Goal: Task Accomplishment & Management: Complete application form

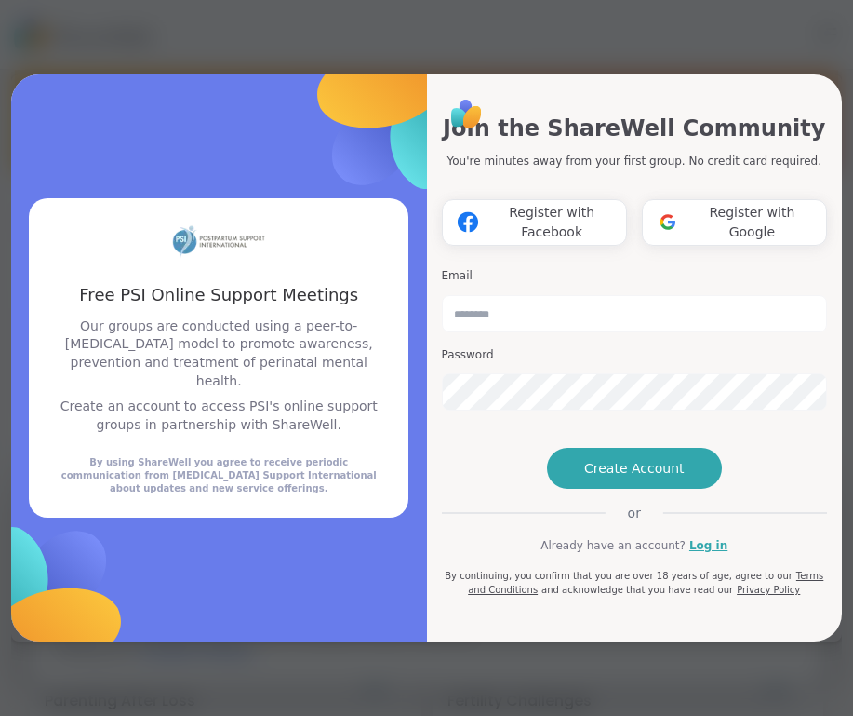
click at [496, 301] on div "Email Password" at bounding box center [635, 340] width 386 height 158
click at [501, 295] on input "email" at bounding box center [635, 313] width 386 height 37
type input "**********"
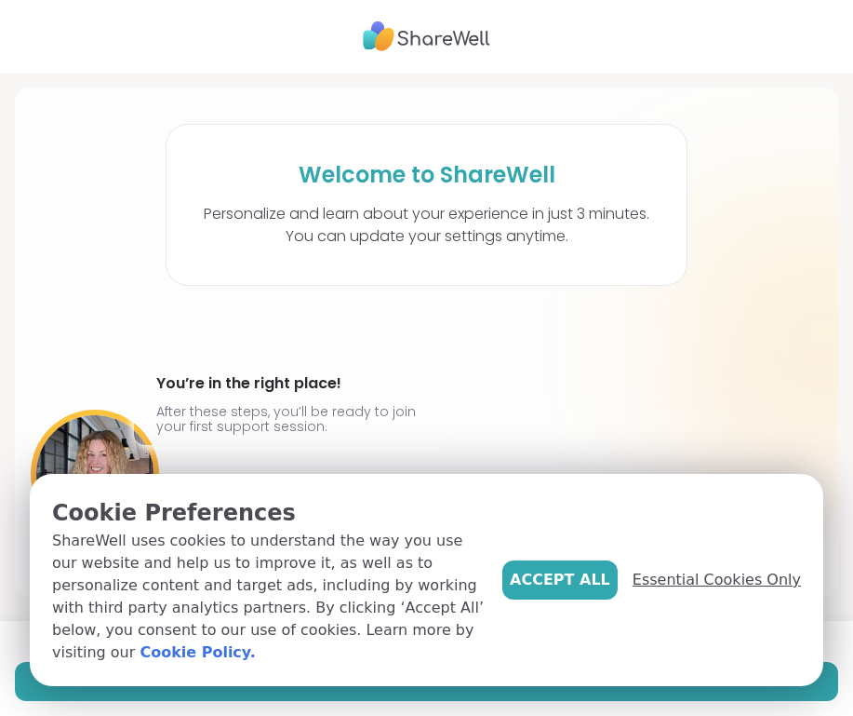
click at [735, 591] on span "Essential Cookies Only" at bounding box center [717, 580] width 168 height 22
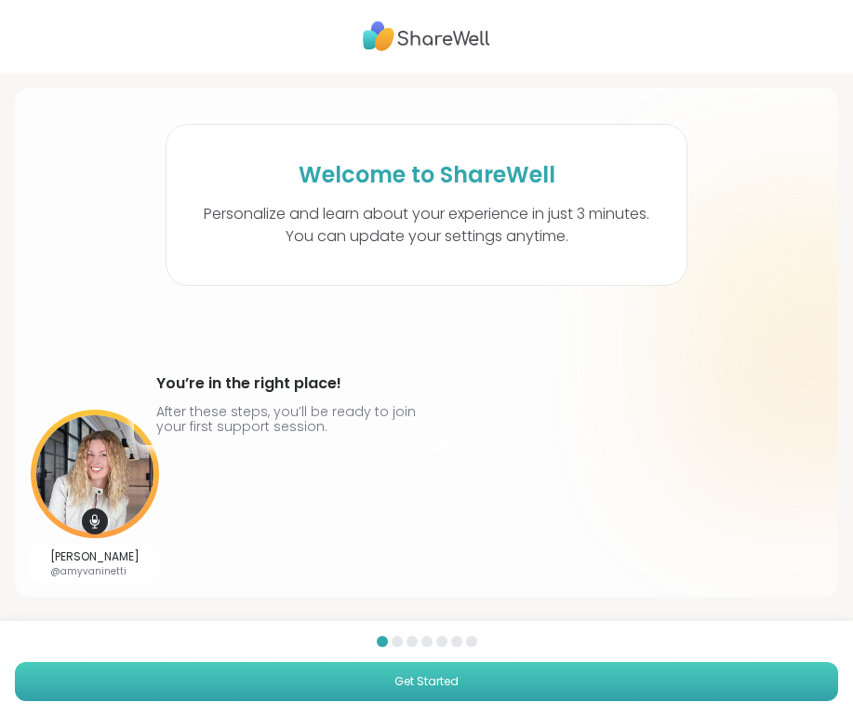
click at [587, 681] on button "Get Started" at bounding box center [427, 681] width 824 height 39
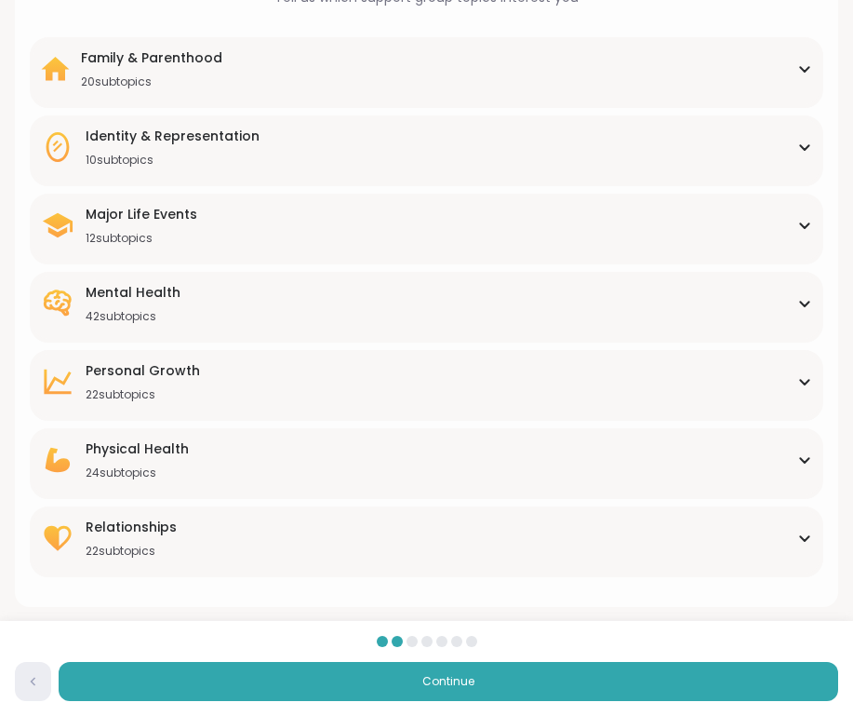
scroll to position [177, 0]
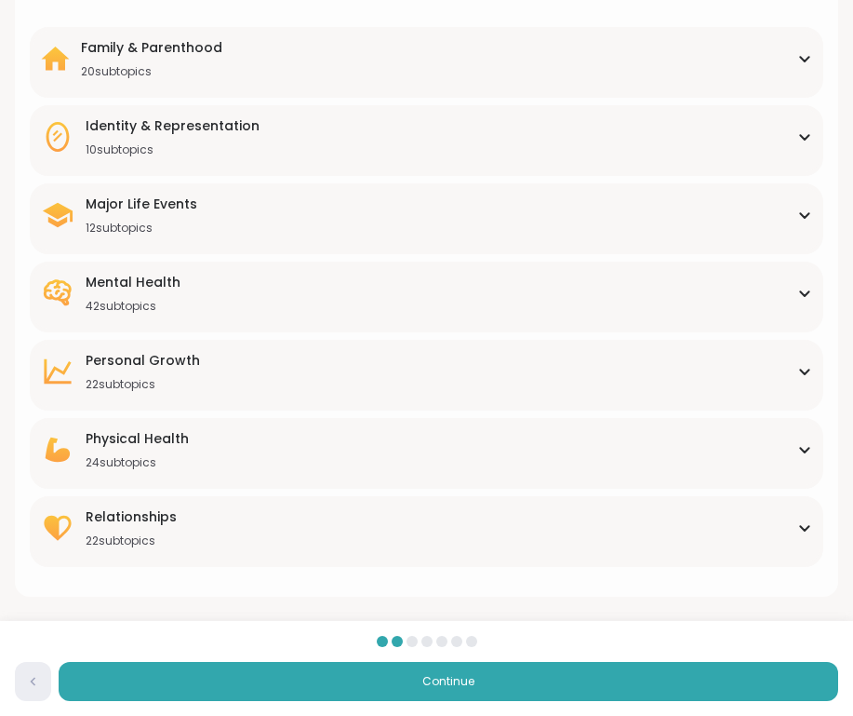
click at [346, 200] on div "Major Life Events 12 subtopics" at bounding box center [427, 215] width 772 height 41
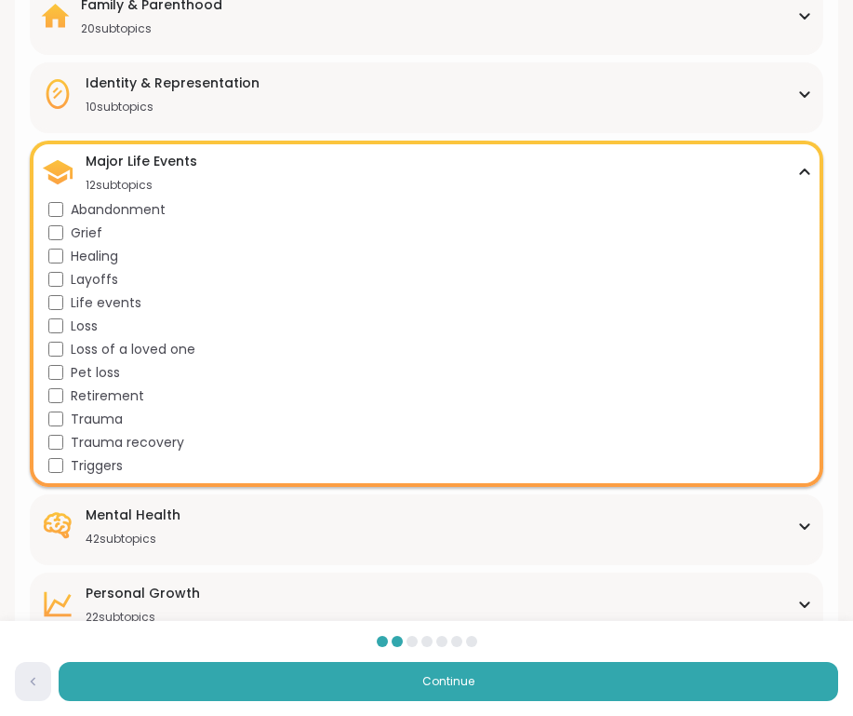
scroll to position [237, 0]
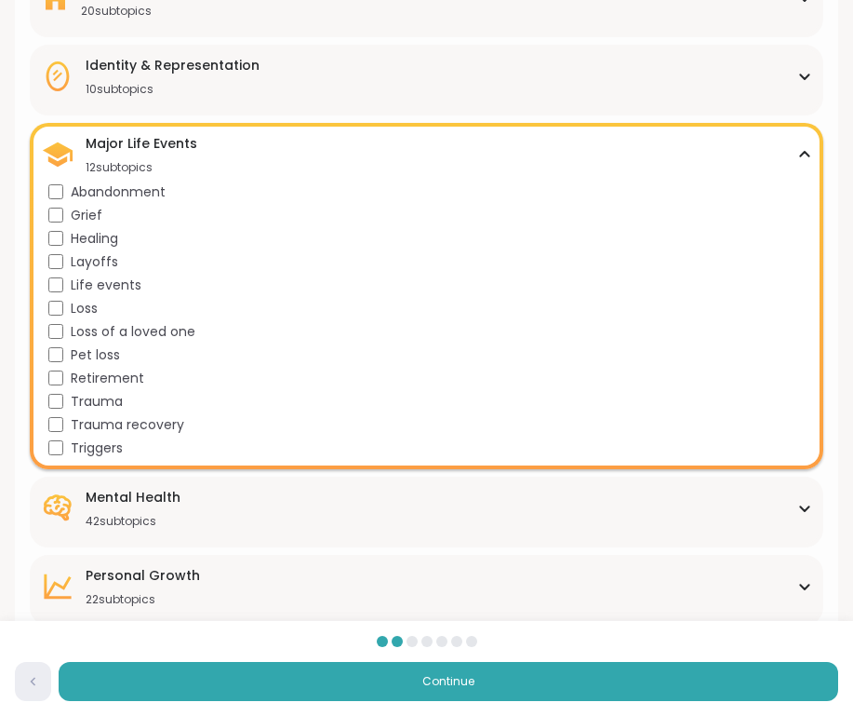
click at [63, 233] on div "Healing" at bounding box center [430, 239] width 764 height 20
click at [390, 509] on div "Mental Health 42 subtopics" at bounding box center [427, 508] width 772 height 41
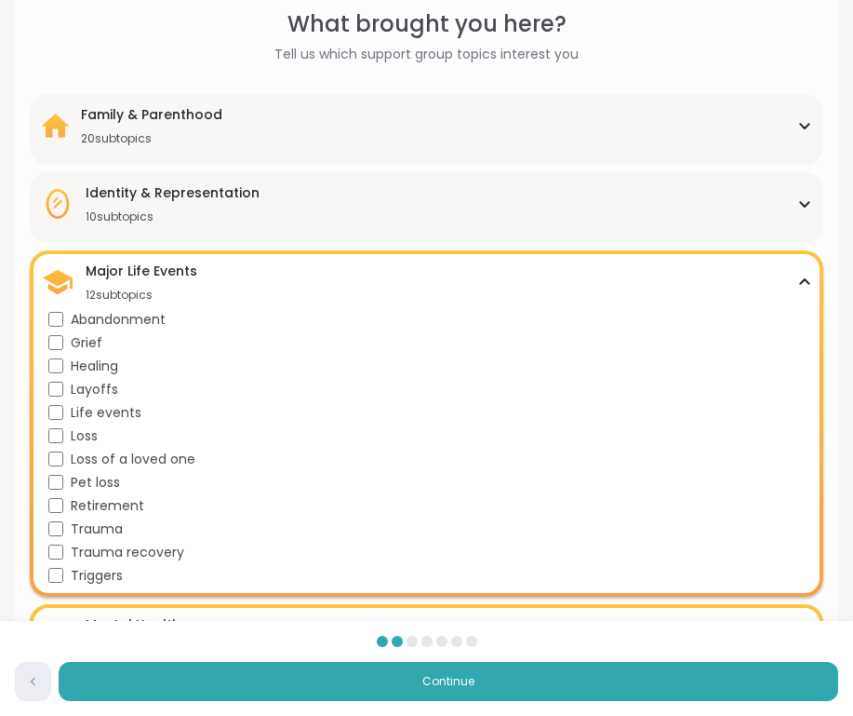
scroll to position [0, 0]
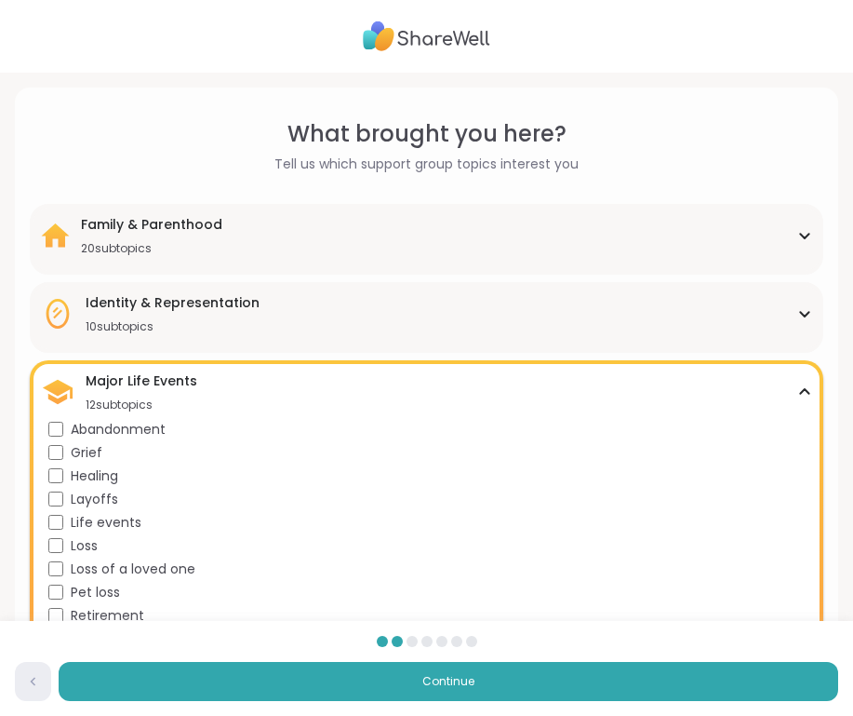
click at [388, 390] on div "Major Life Events 12 subtopics" at bounding box center [427, 391] width 772 height 41
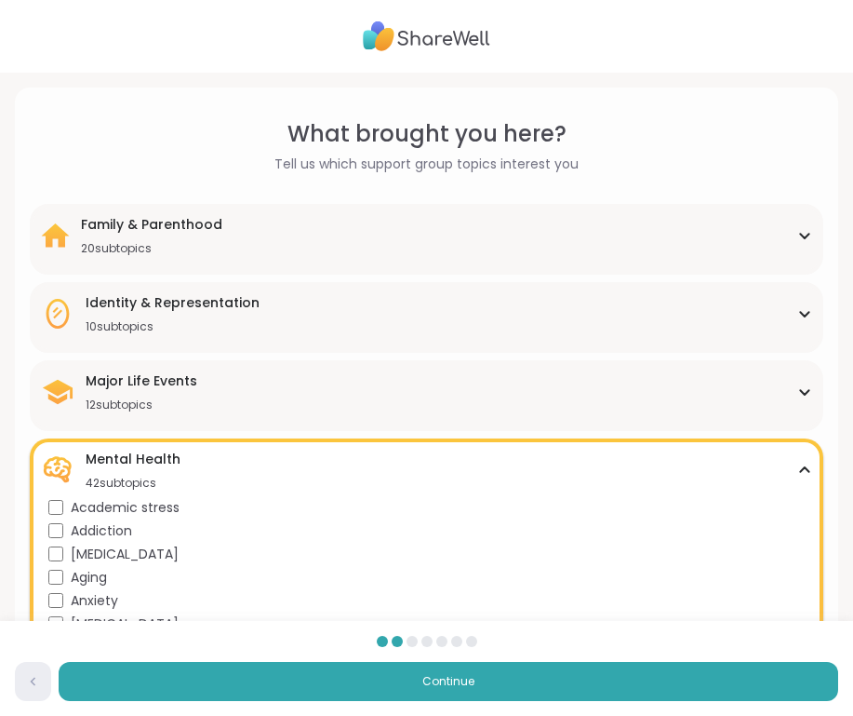
click at [418, 460] on div "Mental Health 42 subtopics" at bounding box center [427, 470] width 772 height 41
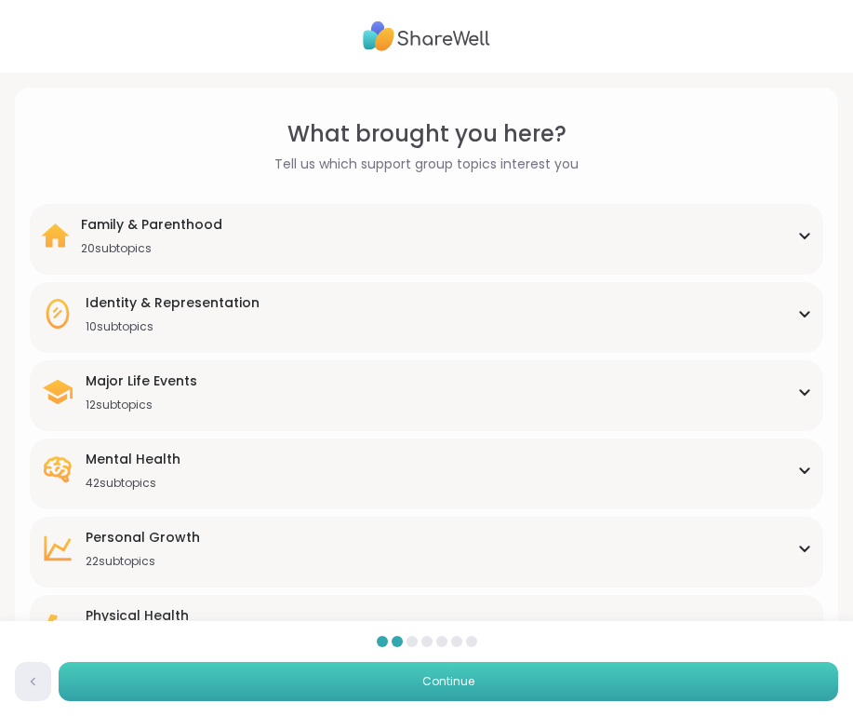
click at [461, 681] on span "Continue" at bounding box center [449, 681] width 52 height 17
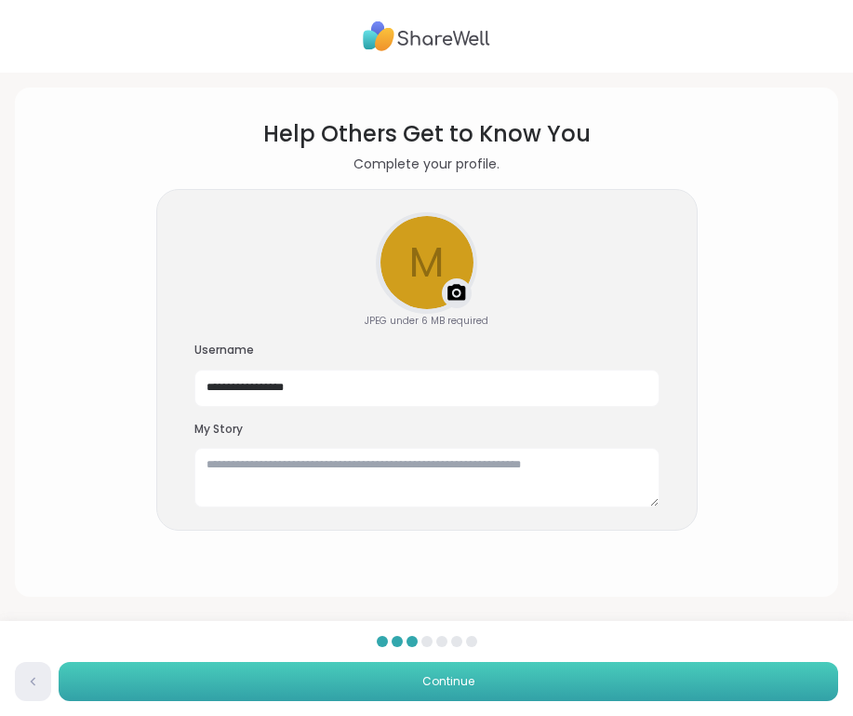
click at [461, 681] on span "Continue" at bounding box center [449, 681] width 52 height 17
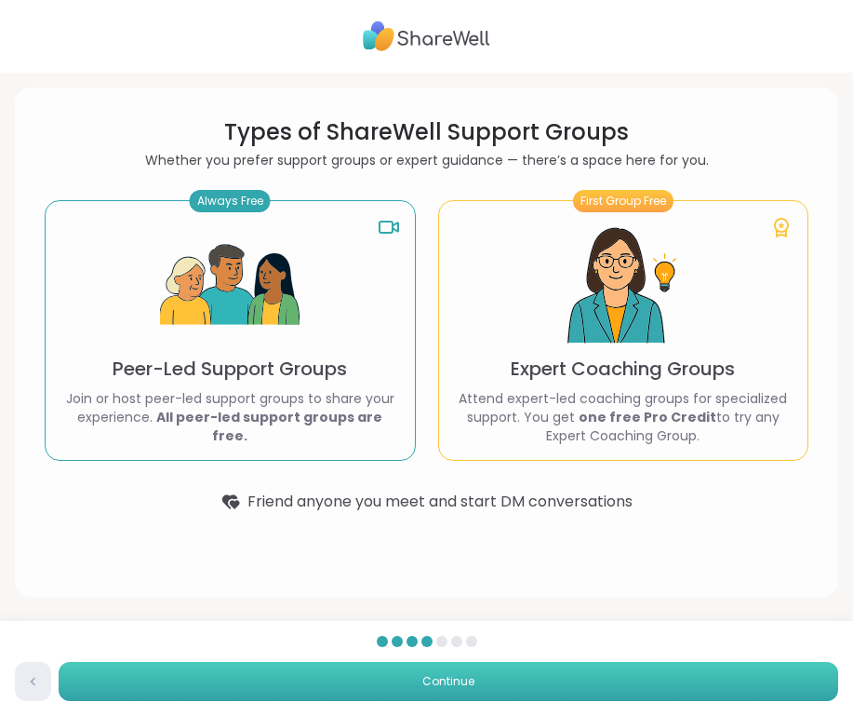
click at [466, 683] on span "Continue" at bounding box center [449, 681] width 52 height 17
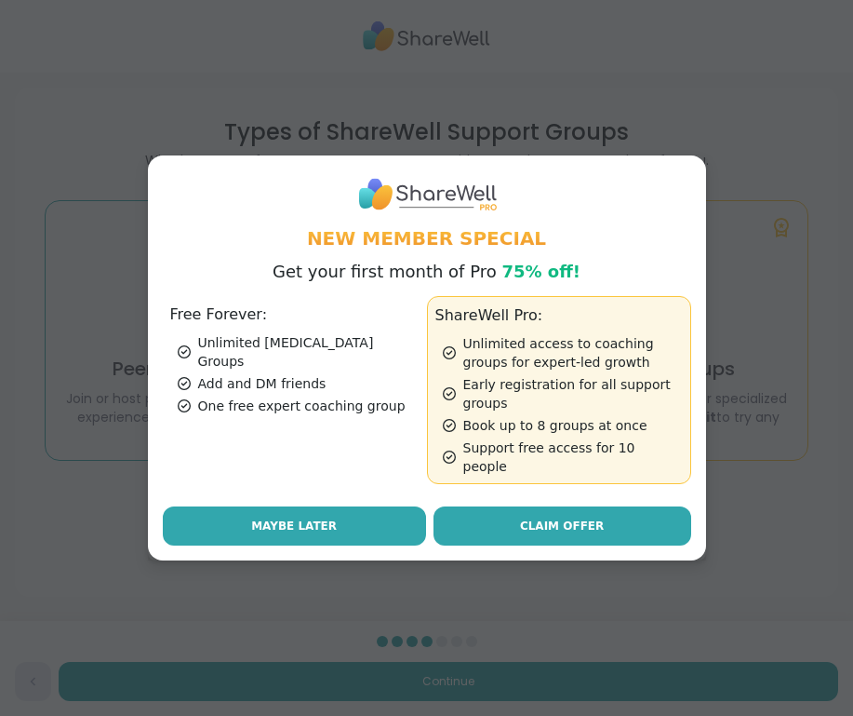
click at [368, 521] on button "Maybe Later" at bounding box center [294, 525] width 263 height 39
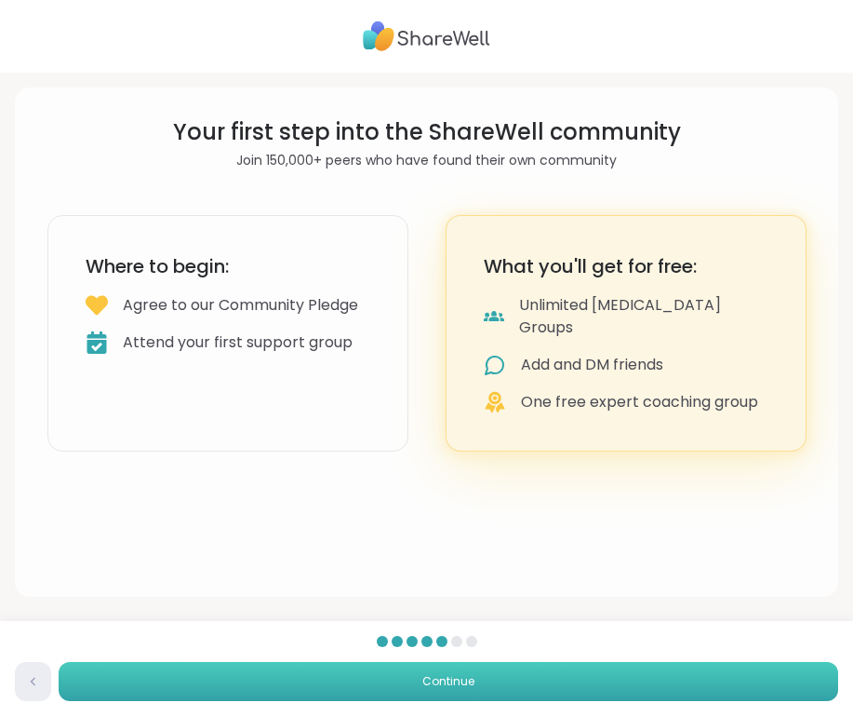
click at [469, 678] on span "Continue" at bounding box center [449, 681] width 52 height 17
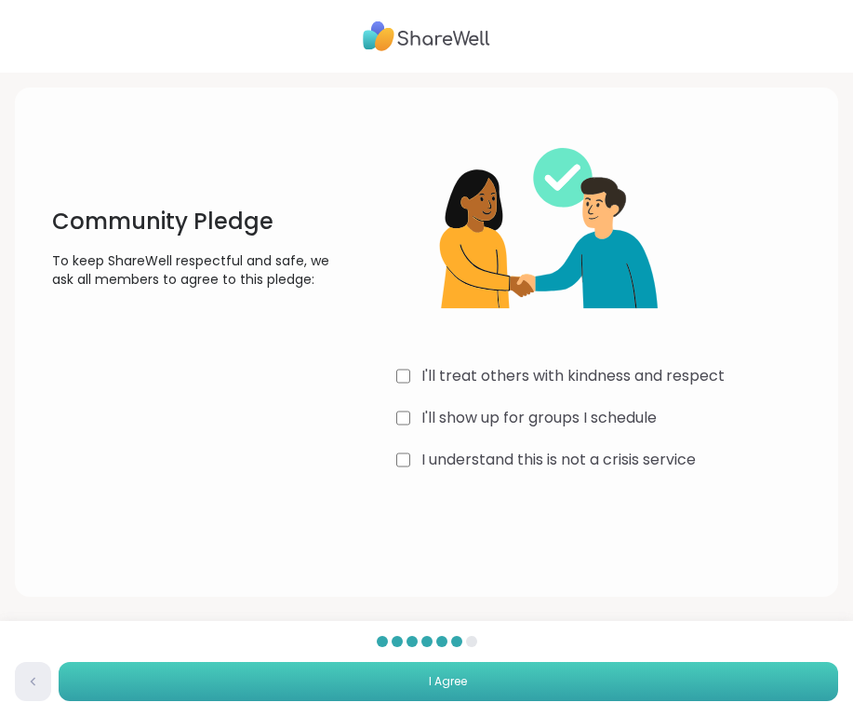
click at [545, 679] on button "I Agree" at bounding box center [449, 681] width 780 height 39
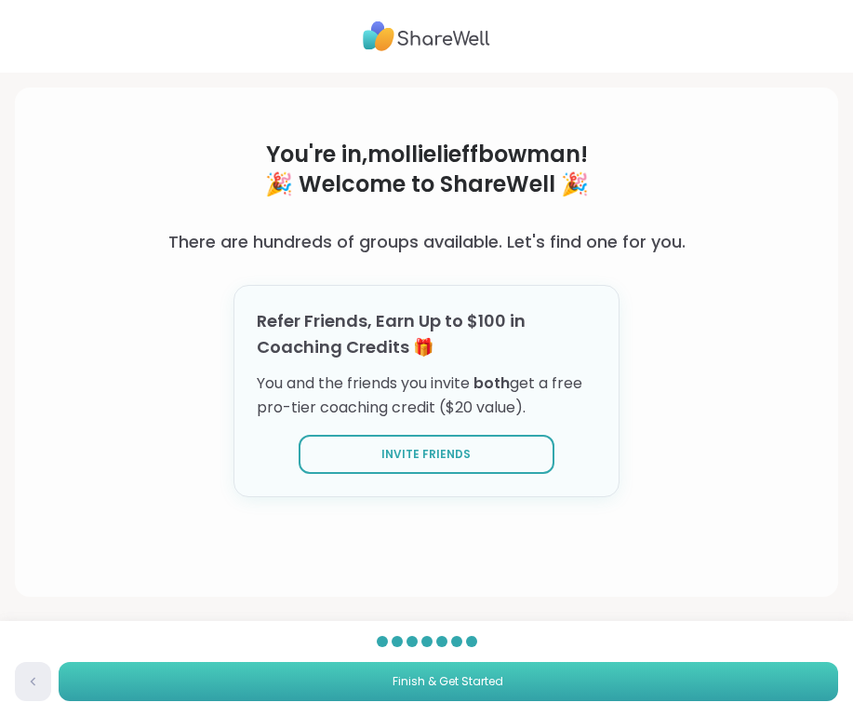
click at [516, 684] on button "Finish & Get Started" at bounding box center [449, 681] width 780 height 39
